Goal: Task Accomplishment & Management: Manage account settings

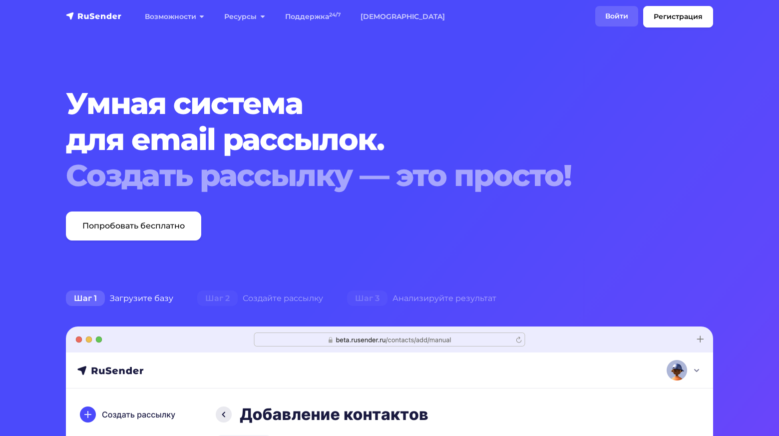
click at [625, 16] on link "Войти" at bounding box center [617, 16] width 43 height 20
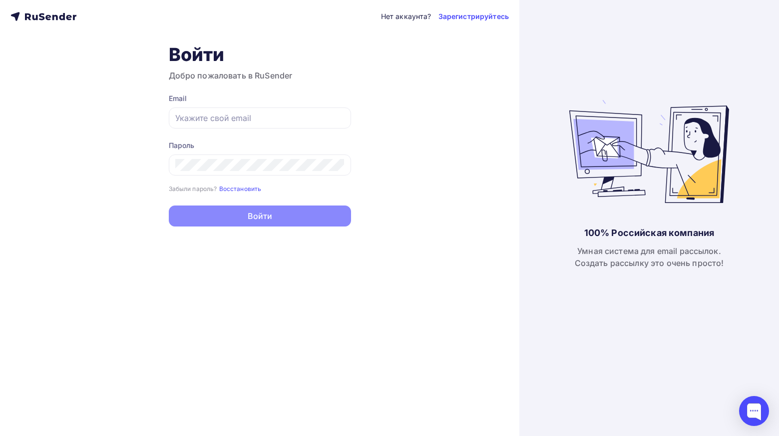
click at [0, 435] on nordpass-portal at bounding box center [0, 436] width 0 height 0
type input "[EMAIL_ADDRESS][DOMAIN_NAME]"
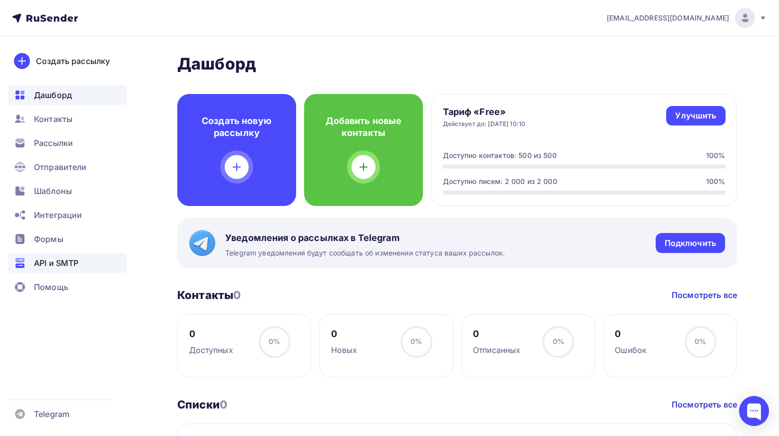
click at [69, 264] on span "API и SMTP" at bounding box center [56, 263] width 44 height 12
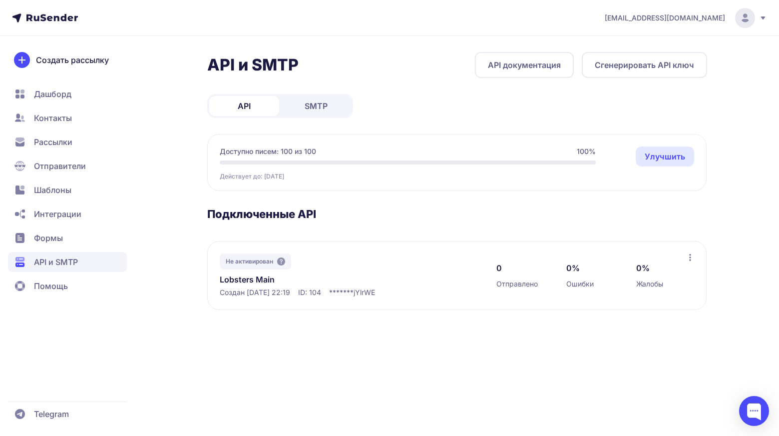
click at [323, 96] on link "SMTP" at bounding box center [316, 106] width 70 height 20
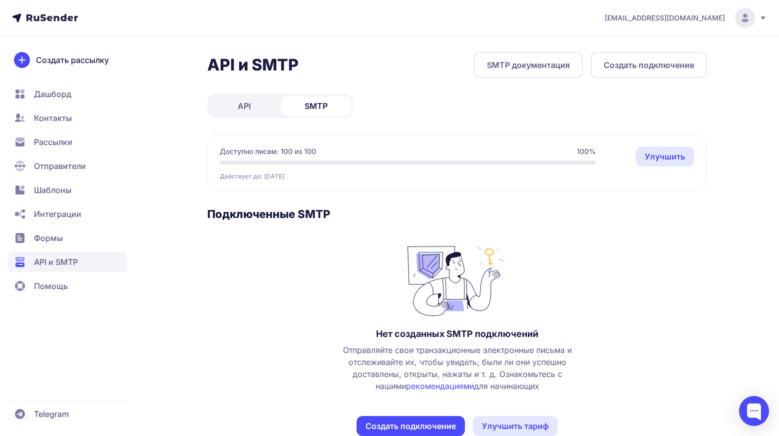
scroll to position [24, 0]
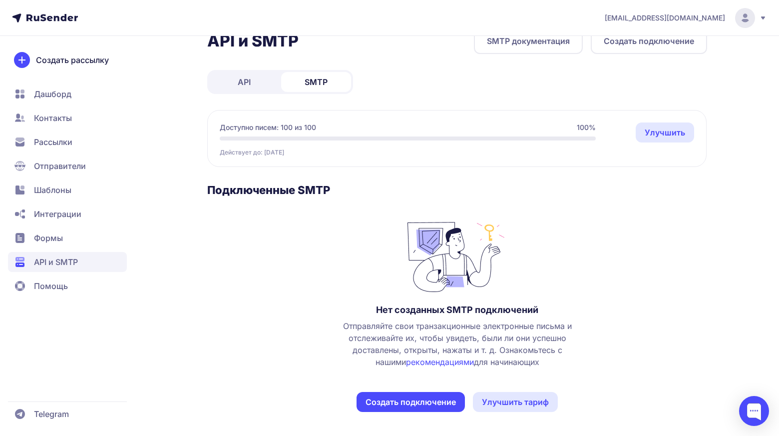
click at [423, 405] on button "Создать подключение" at bounding box center [411, 402] width 108 height 20
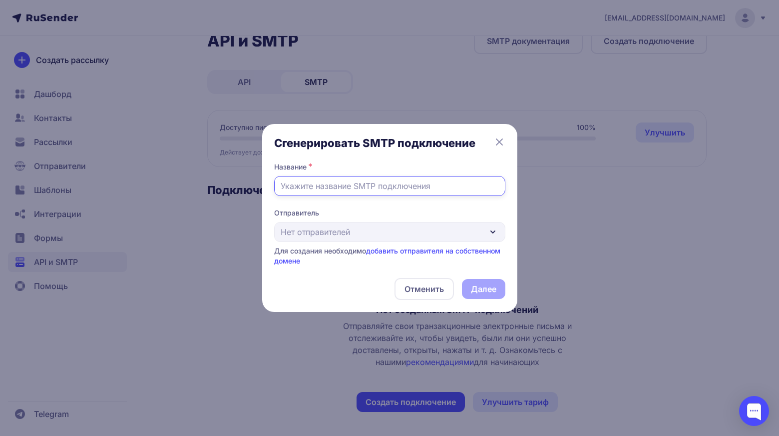
click at [379, 183] on input "text" at bounding box center [389, 186] width 231 height 20
click at [356, 236] on div "Отправитель Нет отправителей Для создания необходимо добавить отправителя на со…" at bounding box center [389, 237] width 231 height 58
click at [358, 191] on input "text" at bounding box center [389, 186] width 231 height 20
type input "lobsters"
click at [475, 228] on div "Отправитель Нет отправителей Для создания необходимо добавить отправителя на со…" at bounding box center [389, 237] width 231 height 58
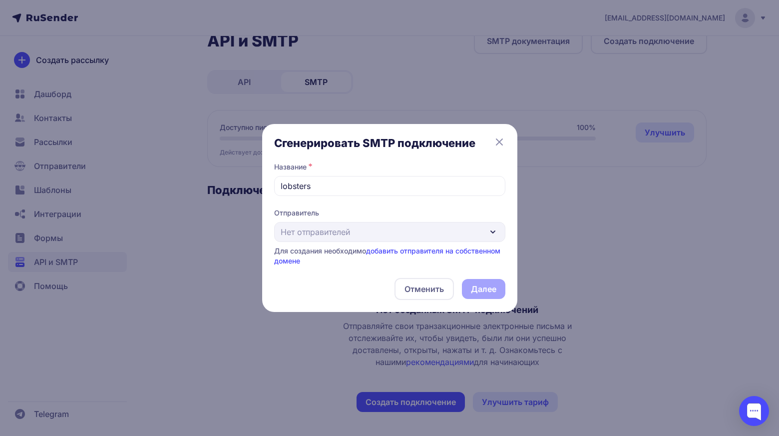
click at [485, 289] on div "Отменить Далее" at bounding box center [389, 289] width 231 height 22
click at [470, 249] on link "добавить отправителя на собственном домене" at bounding box center [387, 255] width 226 height 18
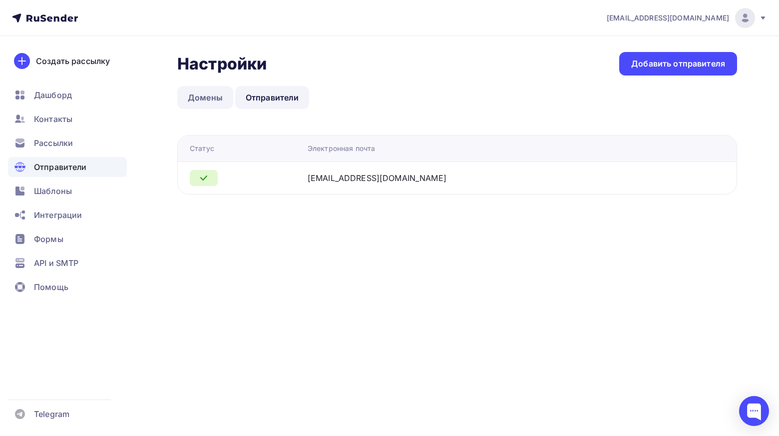
click at [222, 95] on link "Домены" at bounding box center [205, 97] width 56 height 23
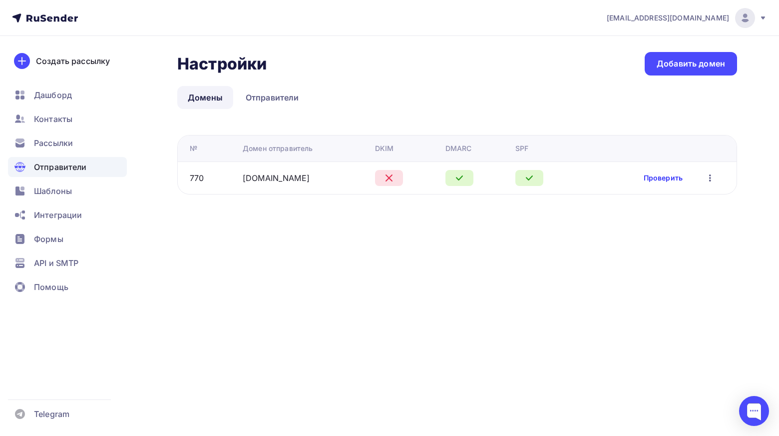
click at [675, 177] on link "Проверить" at bounding box center [663, 178] width 39 height 10
click at [247, 88] on link "Отправители" at bounding box center [272, 97] width 74 height 23
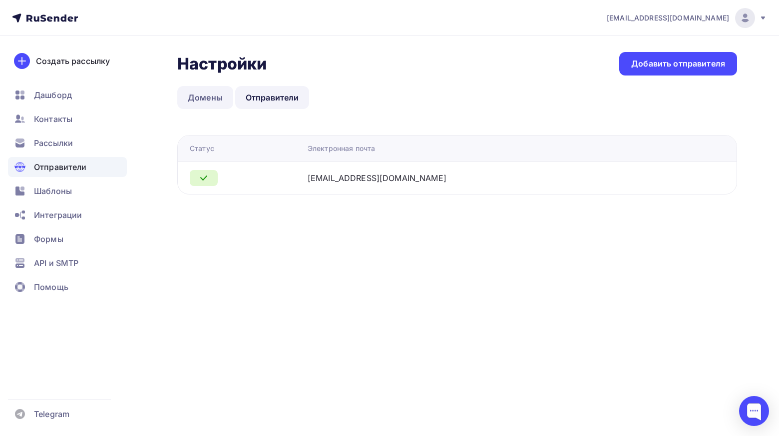
click at [213, 94] on link "Домены" at bounding box center [205, 97] width 56 height 23
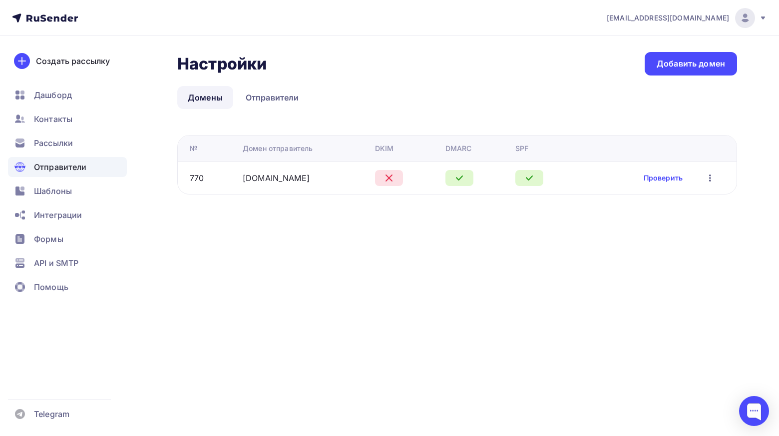
click at [711, 180] on icon "button" at bounding box center [711, 177] width 2 height 7
click at [684, 199] on div "Редактировать" at bounding box center [667, 204] width 96 height 12
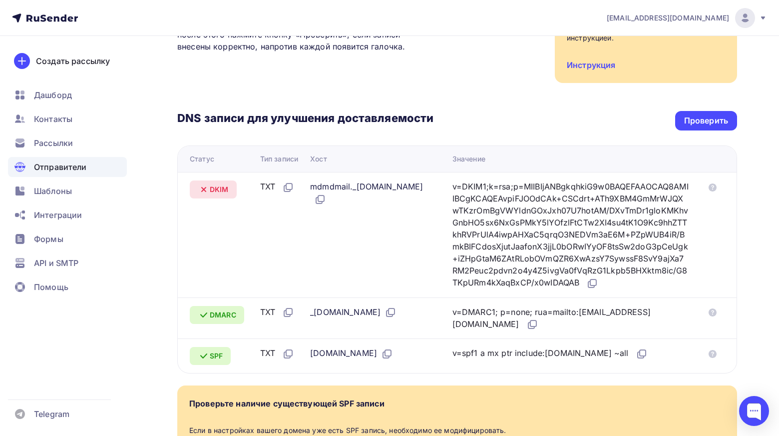
scroll to position [163, 0]
click at [587, 289] on icon at bounding box center [593, 283] width 12 height 12
drag, startPoint x: 402, startPoint y: 186, endPoint x: 302, endPoint y: 186, distance: 100.4
click at [302, 186] on tr "DKIM TXT mdmdmail._[DOMAIN_NAME] v=DKIM1;k=rsa;p=MIIBIjANBgkqhkiG9w0BAQEFAAOCAQ…" at bounding box center [457, 233] width 559 height 125
copy tr "mdmdmail._domainkey."
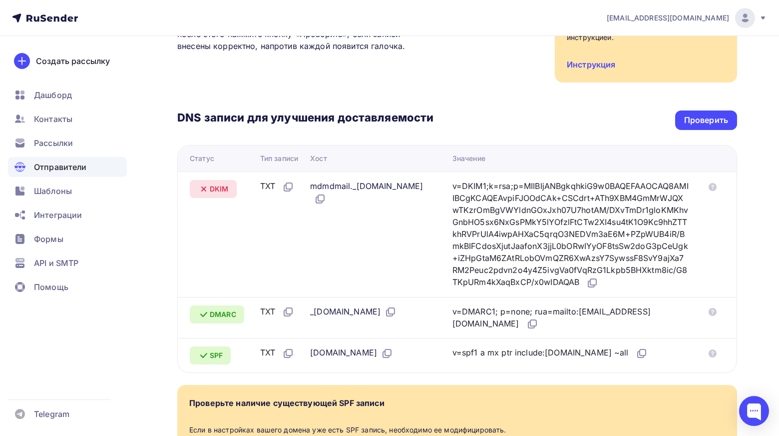
click at [332, 318] on div "_[DOMAIN_NAME]" at bounding box center [353, 311] width 86 height 13
copy div "_dmarc"
drag, startPoint x: 468, startPoint y: 322, endPoint x: 629, endPoint y: 326, distance: 161.4
click at [631, 328] on td "v=DMARC1; p=none; rua=mailto:[EMAIL_ADDRESS][DOMAIN_NAME]" at bounding box center [575, 317] width 252 height 41
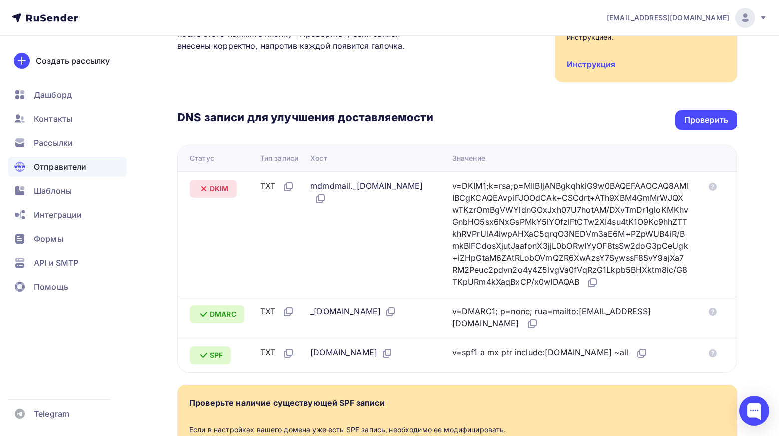
click at [649, 330] on div "v=DMARC1; p=none; rua=mailto:[EMAIL_ADDRESS][DOMAIN_NAME]" at bounding box center [571, 317] width 236 height 25
click at [537, 326] on icon at bounding box center [534, 323] width 6 height 6
click at [646, 355] on icon at bounding box center [643, 352] width 6 height 6
click at [713, 124] on div "Проверить" at bounding box center [707, 119] width 44 height 11
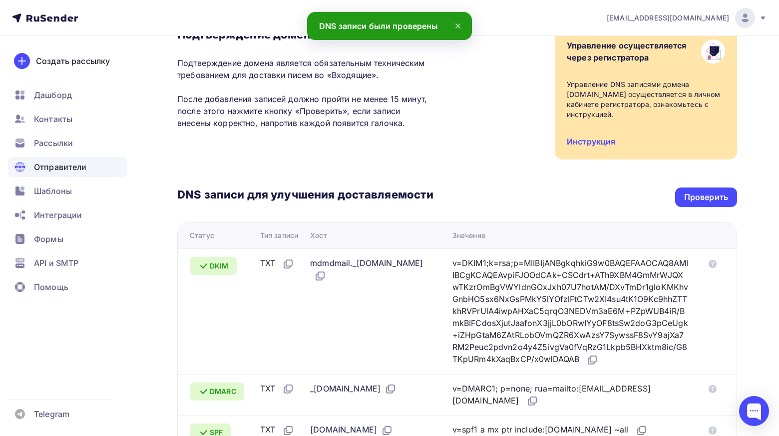
scroll to position [0, 0]
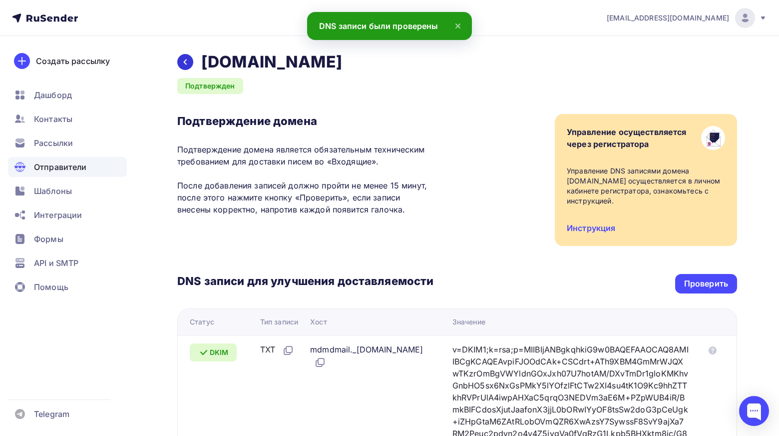
click at [189, 58] on div at bounding box center [185, 62] width 16 height 16
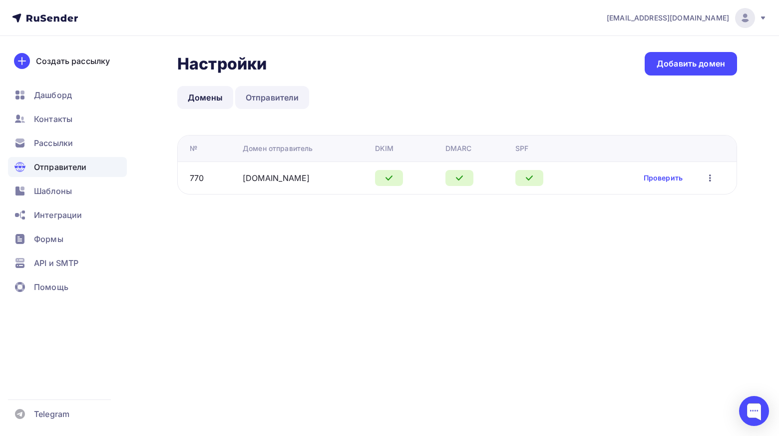
click at [300, 97] on link "Отправители" at bounding box center [272, 97] width 74 height 23
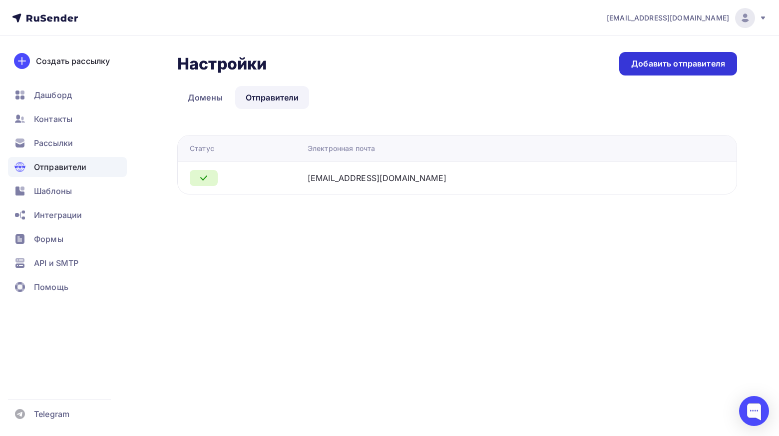
click at [689, 57] on div "Добавить отправителя" at bounding box center [679, 63] width 118 height 23
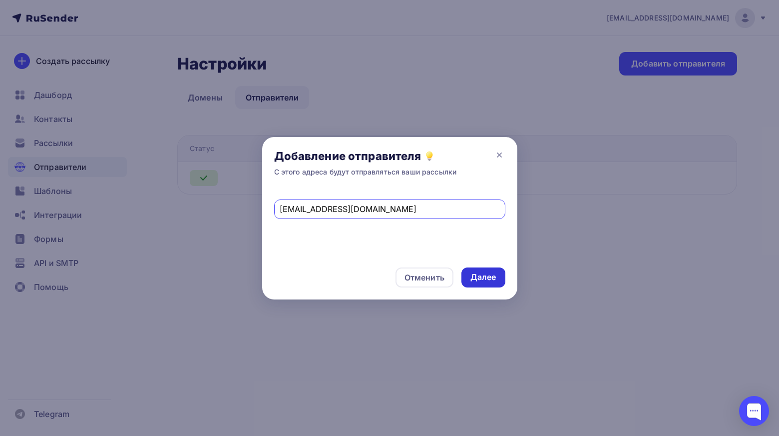
type input "[EMAIL_ADDRESS][DOMAIN_NAME]"
click at [484, 278] on div "Далее" at bounding box center [484, 276] width 26 height 11
